Goal: Information Seeking & Learning: Learn about a topic

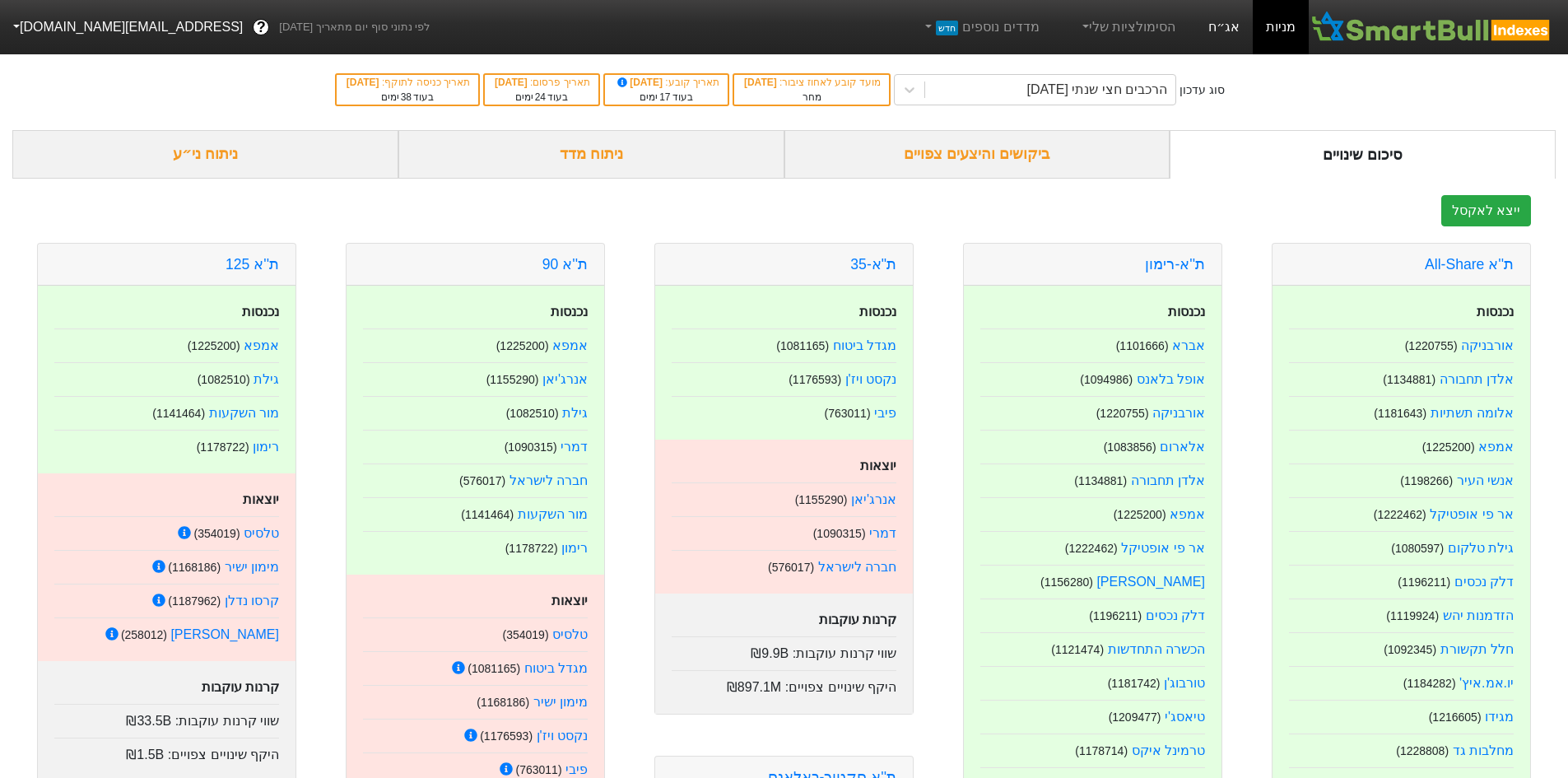
click at [1249, 26] on link "אג״ח" at bounding box center [1224, 27] width 58 height 54
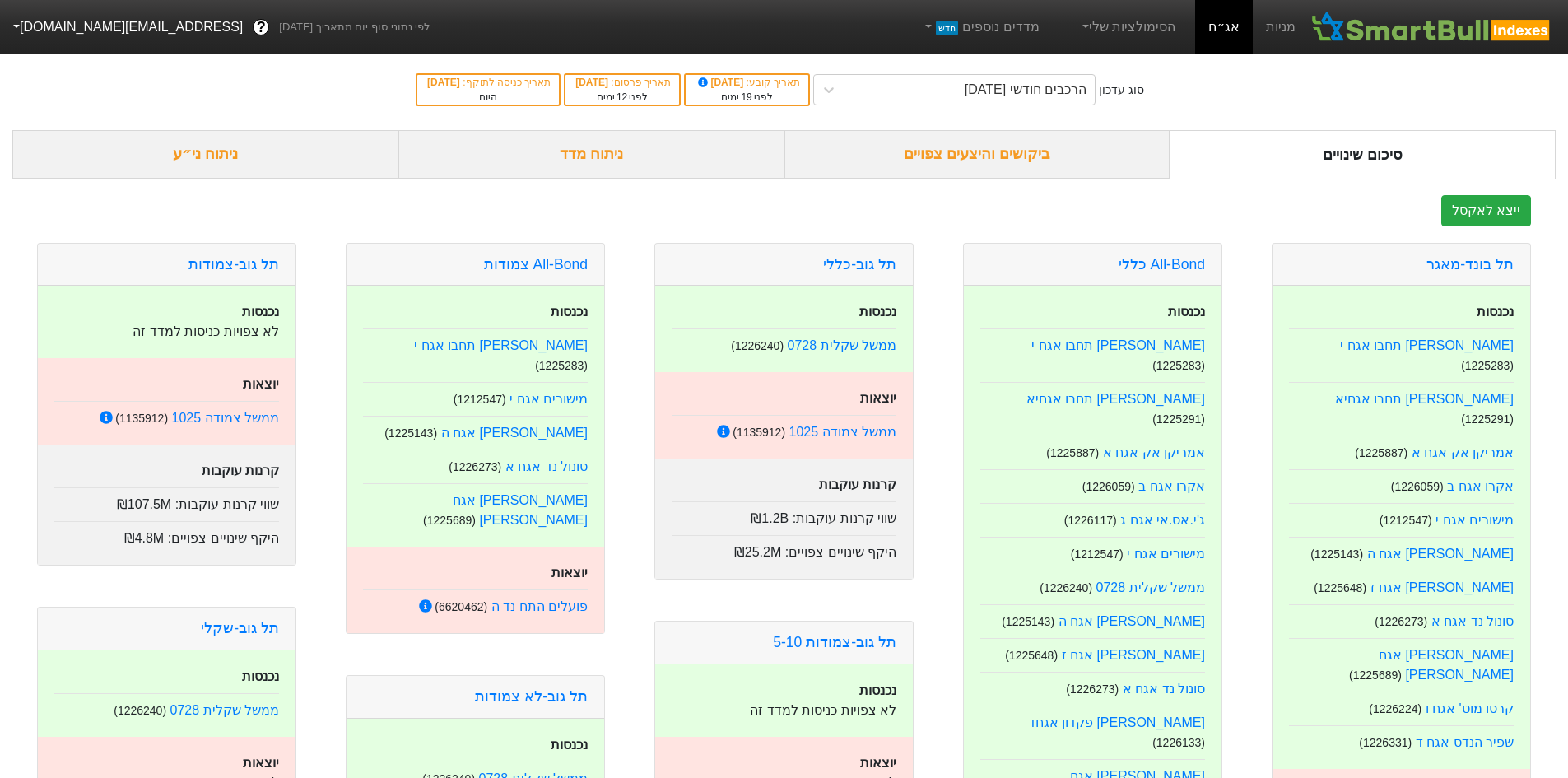
click at [1012, 150] on div "ביקושים והיצעים צפויים" at bounding box center [977, 154] width 386 height 49
